Goal: Information Seeking & Learning: Find specific fact

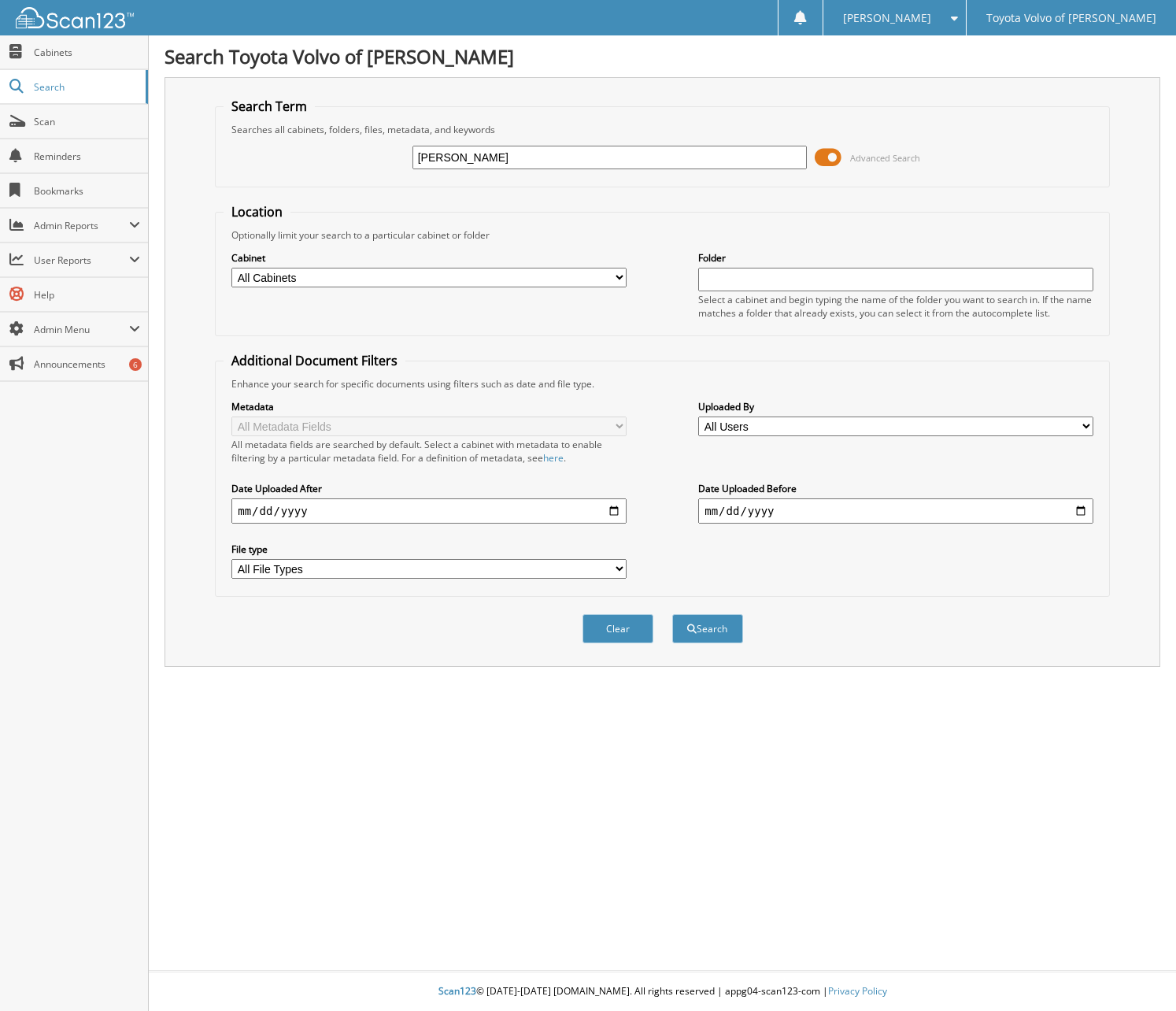
type input "[PERSON_NAME]"
click at [672, 614] on button "Search" at bounding box center [708, 628] width 71 height 29
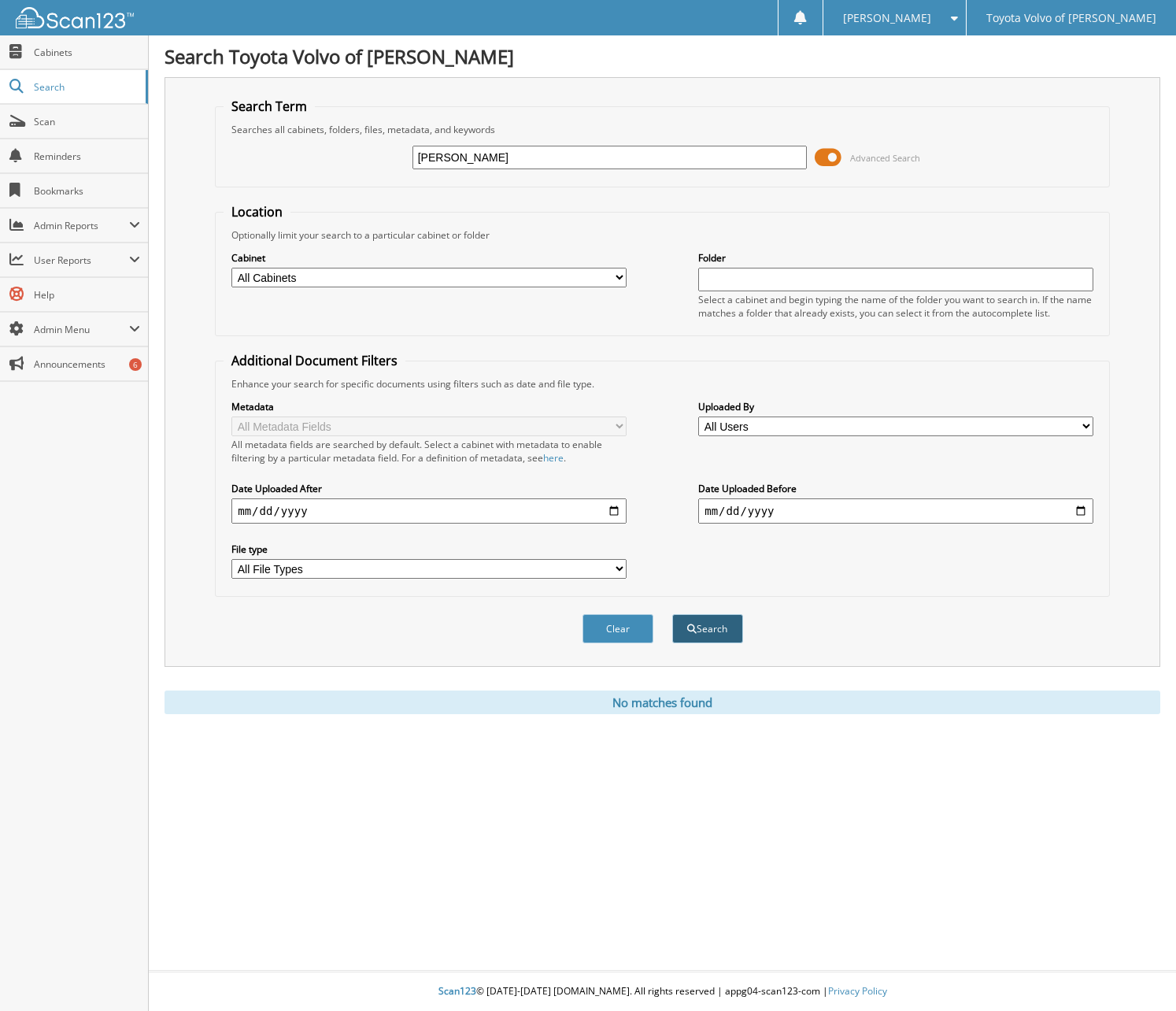
click at [698, 632] on button "Search" at bounding box center [708, 628] width 71 height 29
click at [504, 162] on input "[PERSON_NAME]" at bounding box center [610, 157] width 395 height 24
drag, startPoint x: 497, startPoint y: 159, endPoint x: 276, endPoint y: 184, distance: 222.4
click at [276, 184] on fieldset "Search Term Searches all cabinets, folders, files, metadata, and keywords [PERS…" at bounding box center [663, 142] width 895 height 89
type input "[PERSON_NAME]"
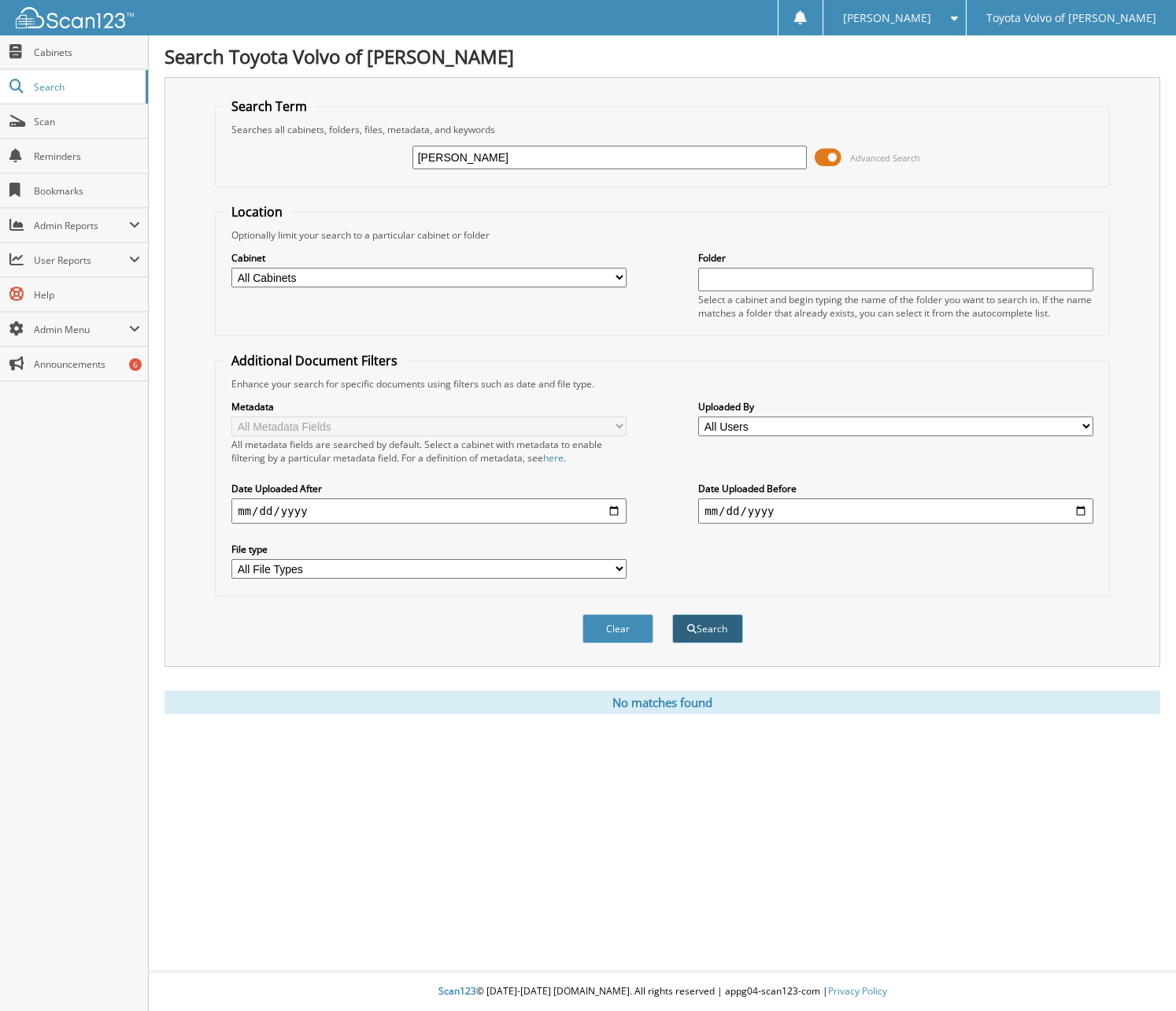
click at [722, 630] on button "Search" at bounding box center [708, 628] width 71 height 29
